Goal: Information Seeking & Learning: Learn about a topic

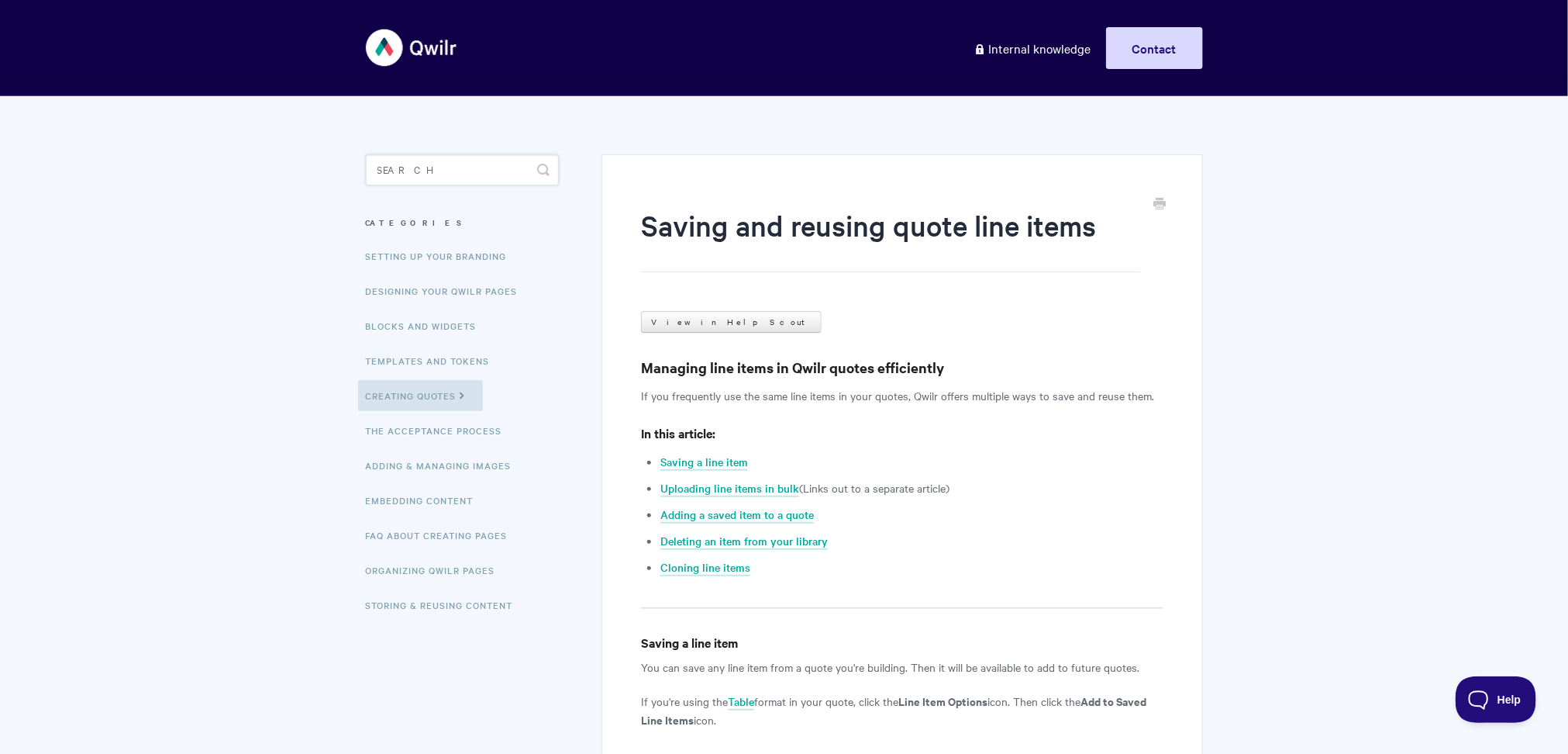
click at [449, 180] on input "Search" at bounding box center [462, 169] width 193 height 31
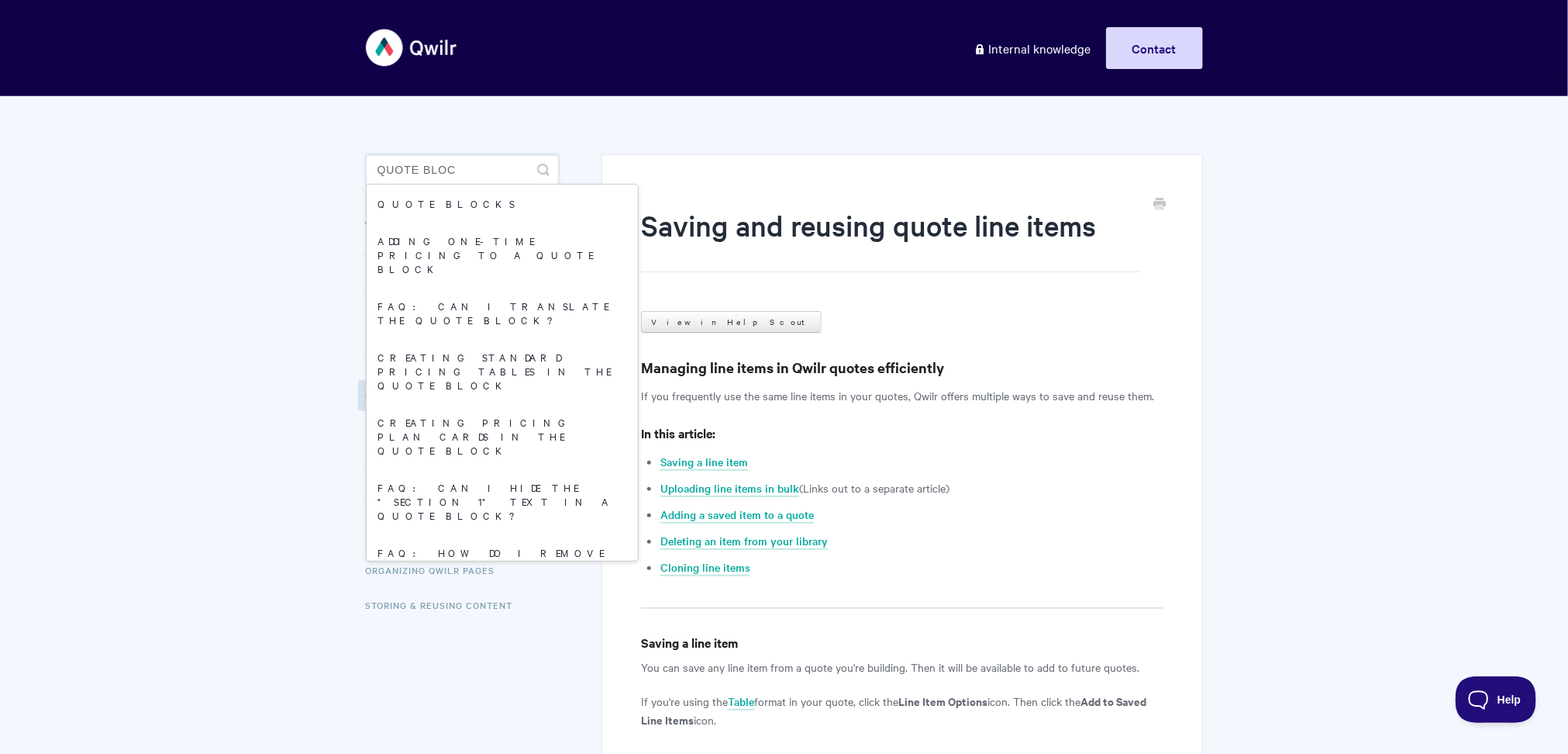
type input "quote block"
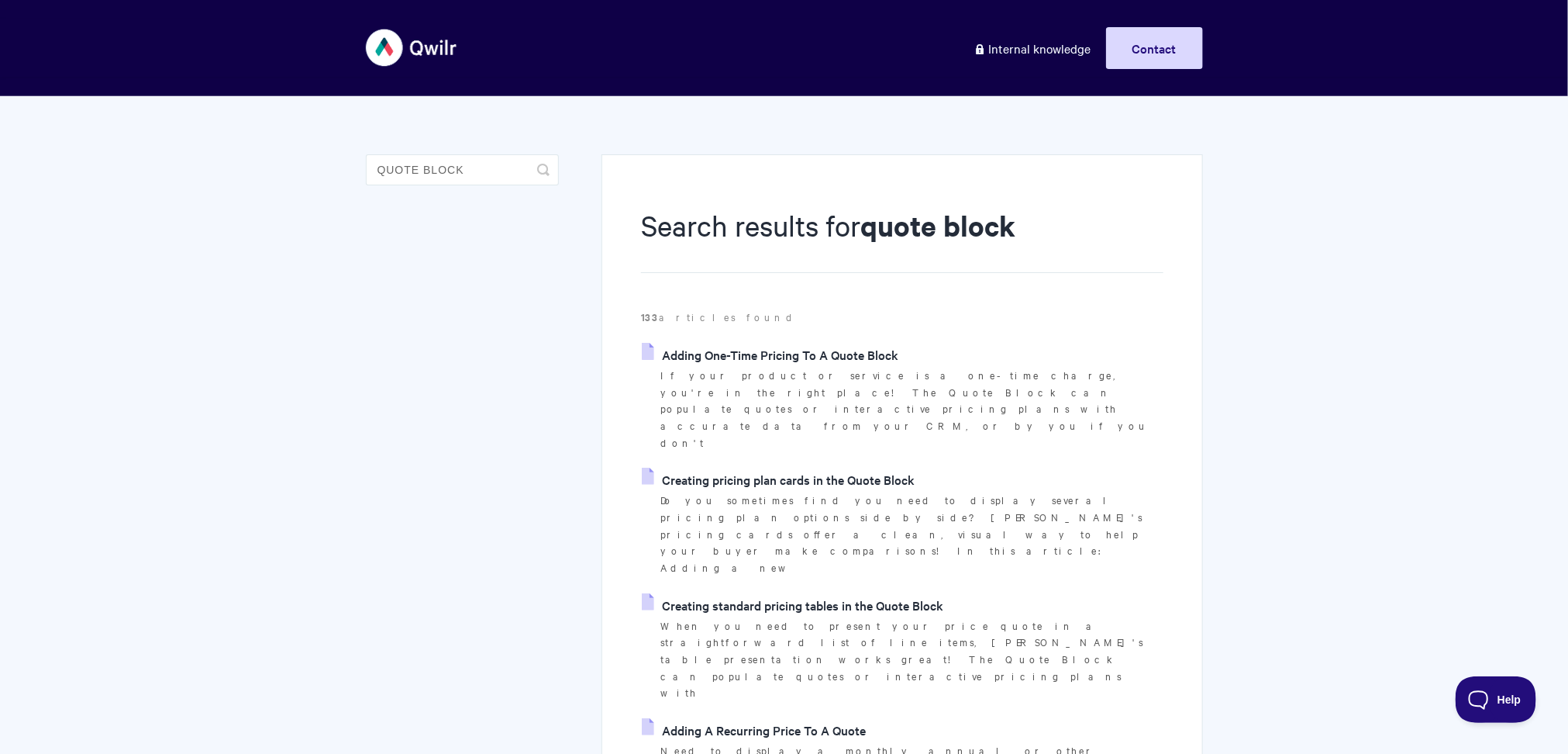
click at [764, 354] on link "Adding One-Time Pricing To A Quote Block" at bounding box center [770, 354] width 256 height 24
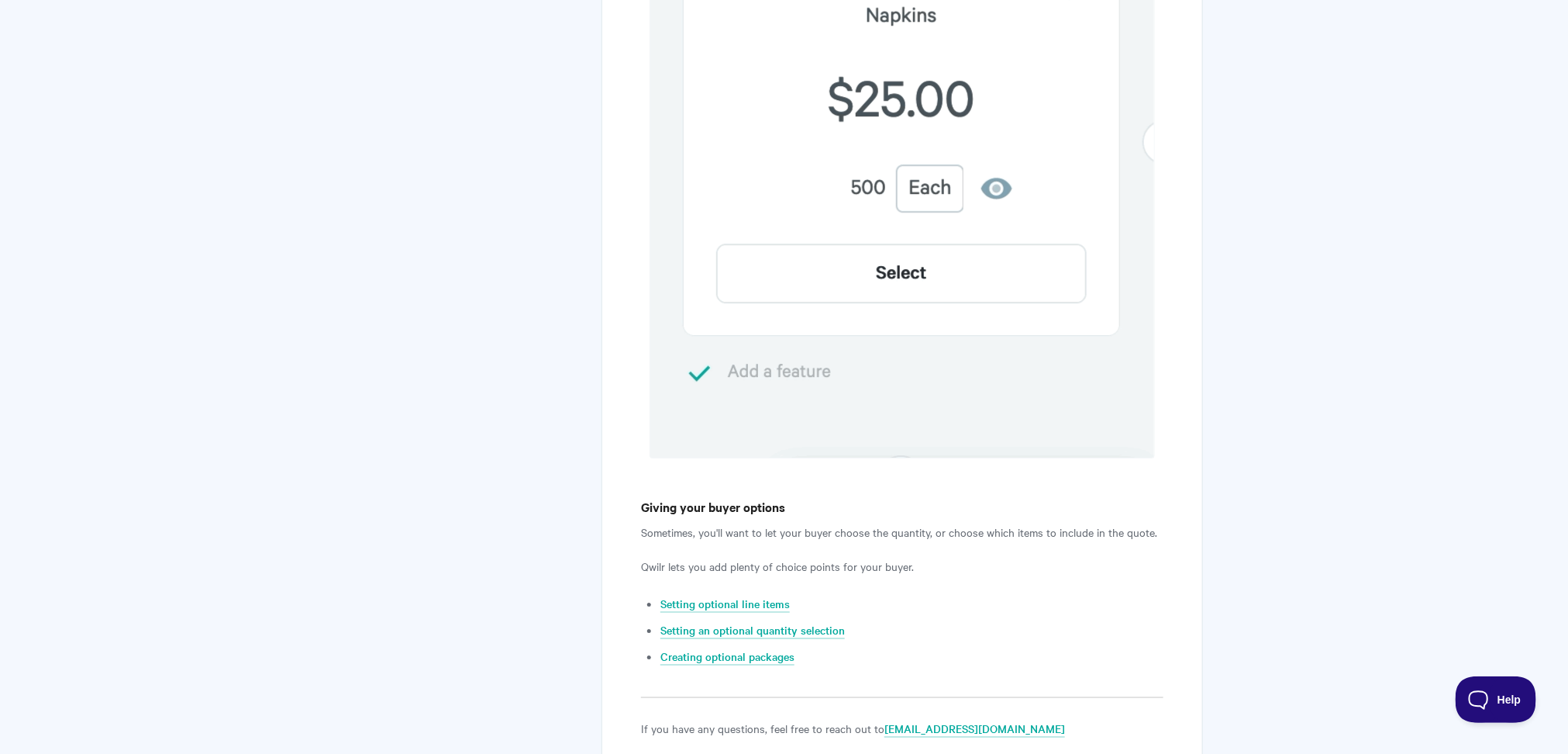
scroll to position [2445, 0]
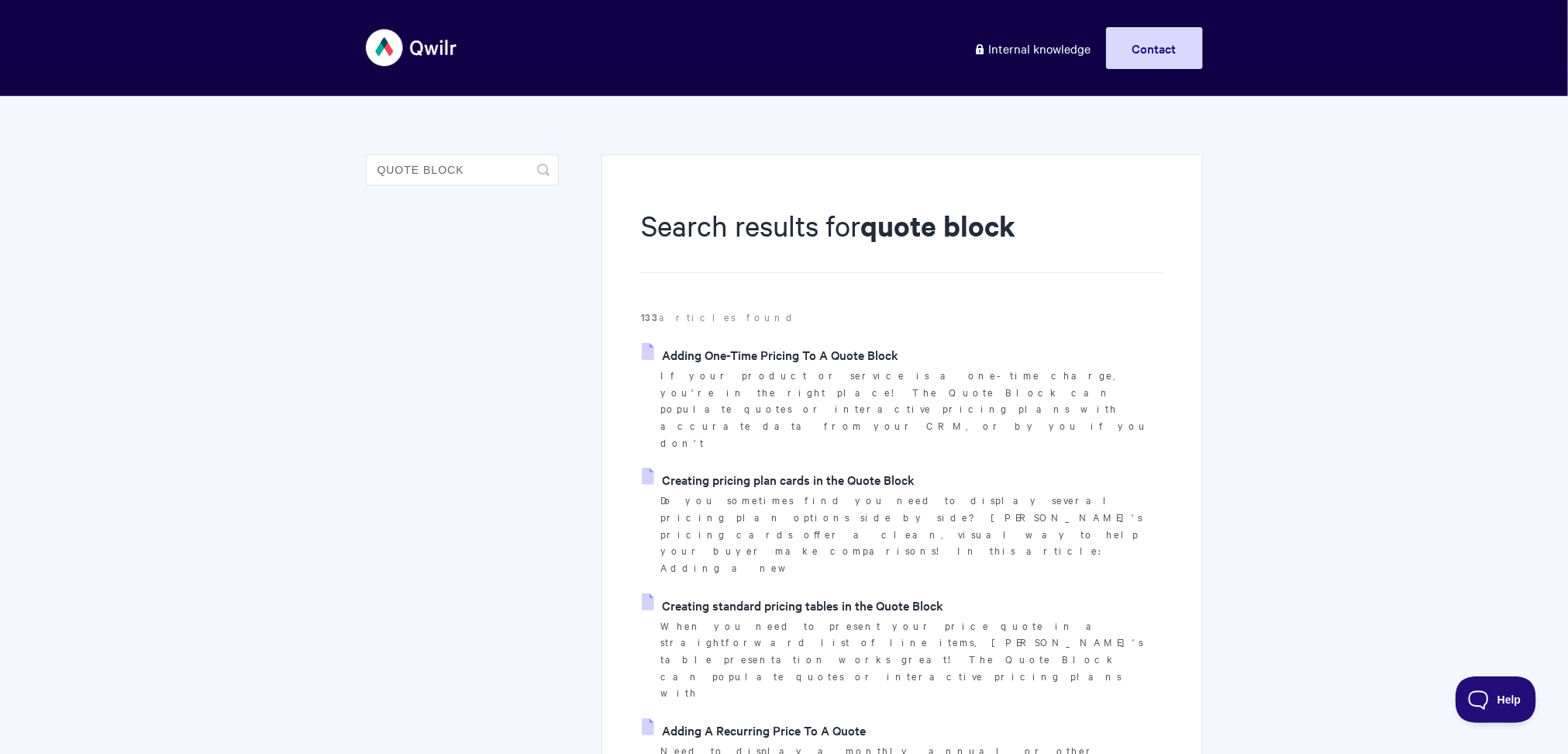
scroll to position [119, 0]
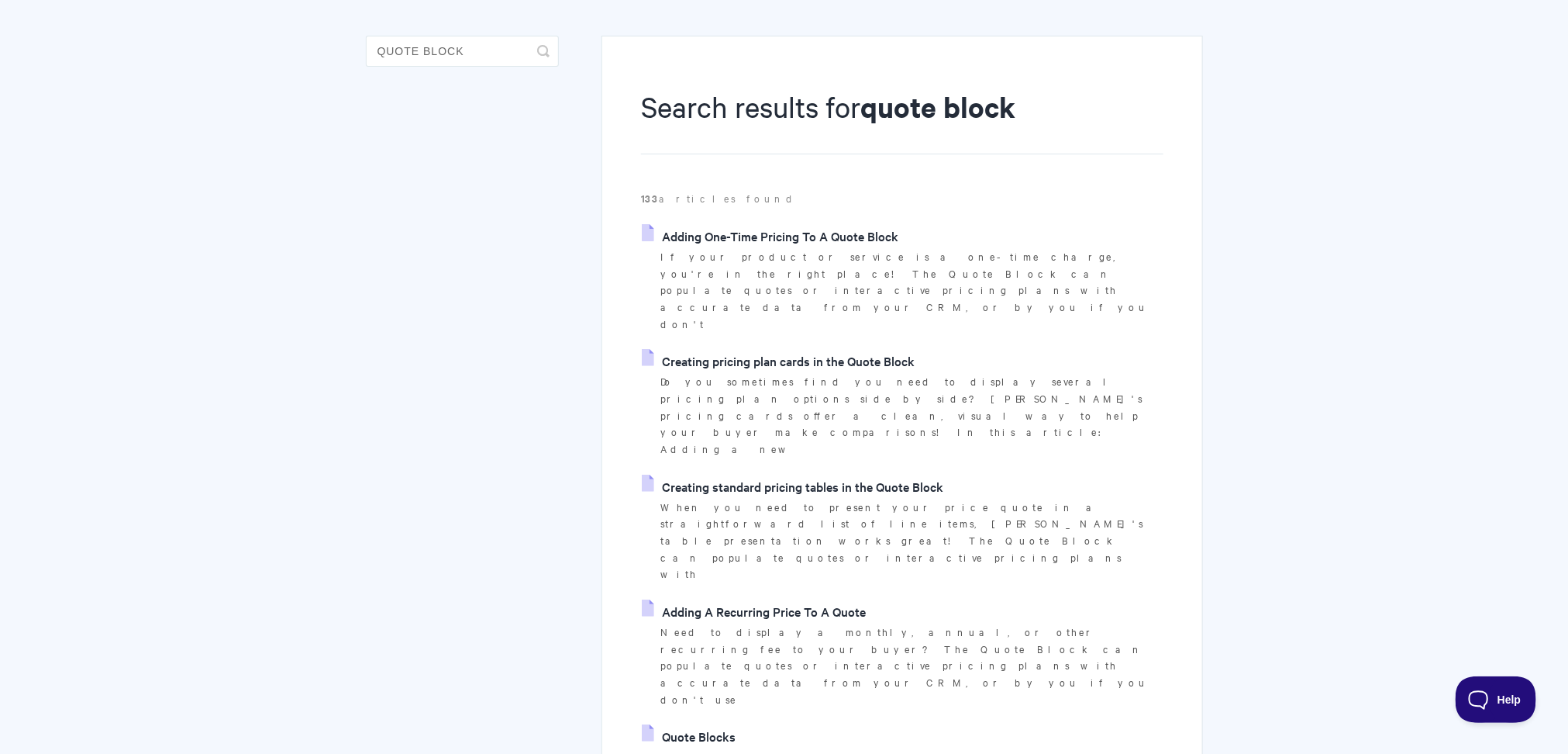
click at [706, 724] on link "Quote Blocks" at bounding box center [688, 736] width 94 height 24
